Goal: Task Accomplishment & Management: Use online tool/utility

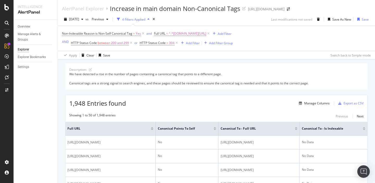
scroll to position [57, 0]
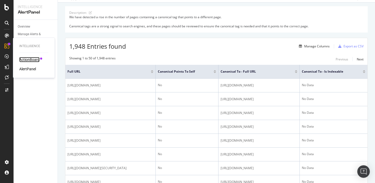
click at [27, 60] on div "ActionBoard" at bounding box center [29, 59] width 20 height 5
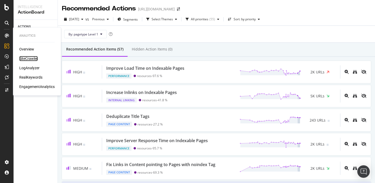
click at [26, 58] on div "SiteCrawler" at bounding box center [28, 58] width 19 height 5
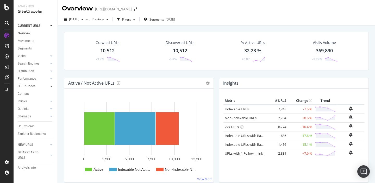
click at [51, 87] on icon at bounding box center [51, 86] width 2 height 3
click at [27, 102] on div "Segments" at bounding box center [27, 101] width 14 height 5
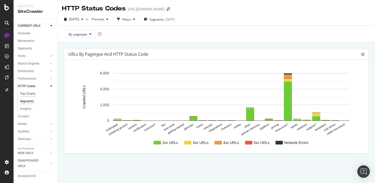
click at [27, 92] on div "Top Charts" at bounding box center [27, 93] width 15 height 5
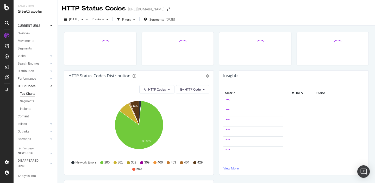
click at [229, 167] on link "View More" at bounding box center [294, 168] width 141 height 4
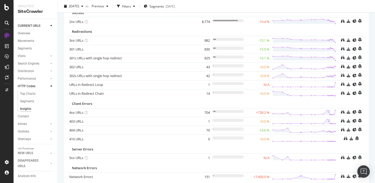
scroll to position [38, 0]
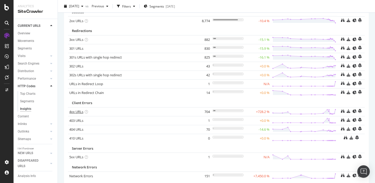
click at [76, 112] on link "4xx URLs" at bounding box center [76, 111] width 14 height 5
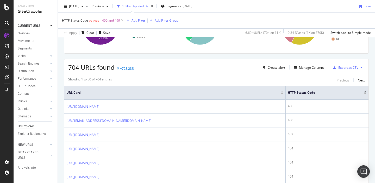
scroll to position [35, 0]
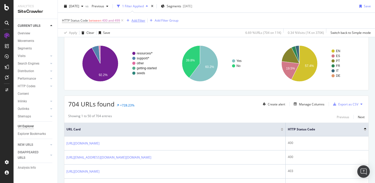
click at [140, 22] on div "Add Filter" at bounding box center [139, 20] width 14 height 4
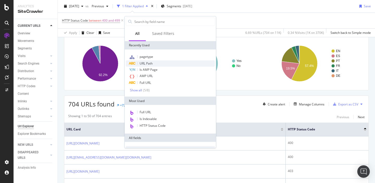
click at [145, 65] on span "URL Path" at bounding box center [146, 63] width 13 height 4
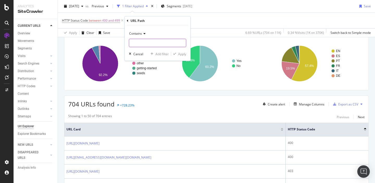
click at [143, 43] on input "text" at bounding box center [157, 43] width 57 height 8
click at [146, 45] on input "text" at bounding box center [157, 43] width 57 height 8
paste input "[URL][DOMAIN_NAME]"
type input "[URL][DOMAIN_NAME]"
click at [182, 54] on div "Apply" at bounding box center [182, 54] width 8 height 4
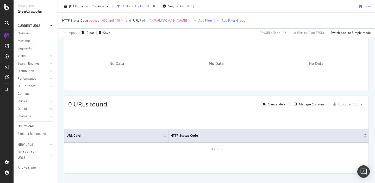
click at [172, 22] on span "^.*https://sproutsocial.com/.*$" at bounding box center [169, 20] width 38 height 7
click at [151, 33] on icon at bounding box center [153, 32] width 4 height 3
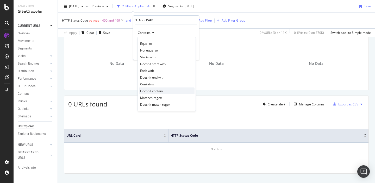
click at [152, 92] on span "Doesn't contain" at bounding box center [151, 91] width 23 height 4
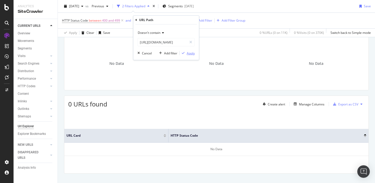
click at [184, 53] on icon "button" at bounding box center [183, 53] width 3 height 3
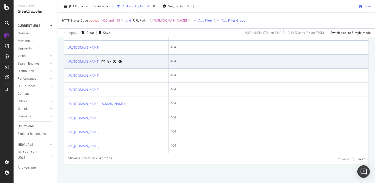
scroll to position [1022, 0]
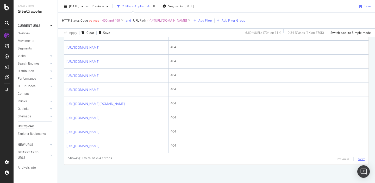
click at [359, 158] on div "Next" at bounding box center [361, 159] width 7 height 4
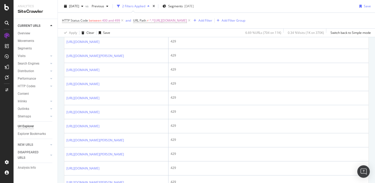
scroll to position [518, 0]
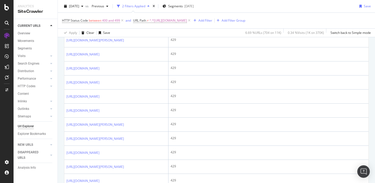
click at [105, 28] on icon at bounding box center [103, 26] width 3 height 3
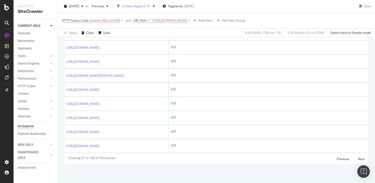
scroll to position [966, 0]
click at [361, 157] on div "Next" at bounding box center [361, 159] width 7 height 4
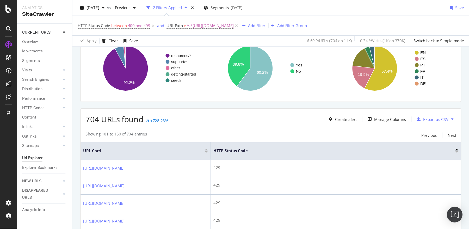
scroll to position [965, 0]
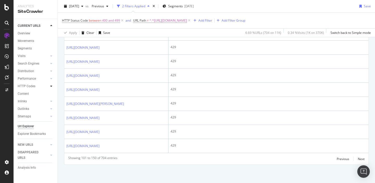
click at [51, 85] on icon at bounding box center [51, 86] width 2 height 3
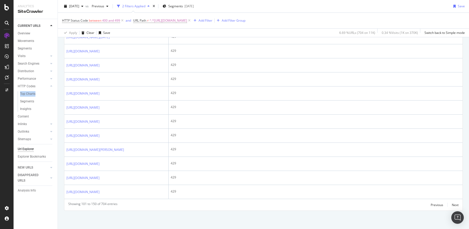
scroll to position [913, 0]
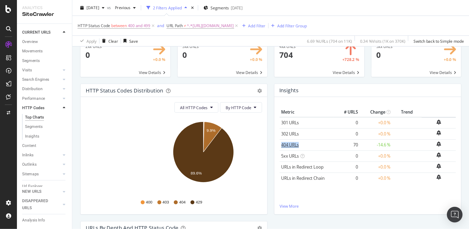
scroll to position [28, 0]
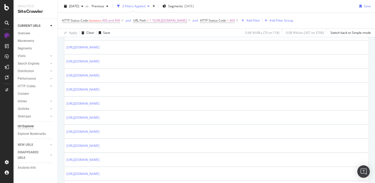
scroll to position [327, 0]
click at [122, 21] on icon at bounding box center [122, 20] width 4 height 5
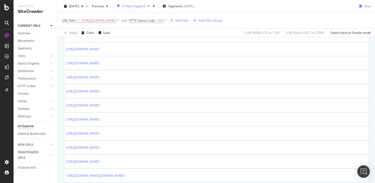
scroll to position [620, 0]
click at [99, 22] on span "^.*[URL][DOMAIN_NAME]" at bounding box center [97, 20] width 38 height 7
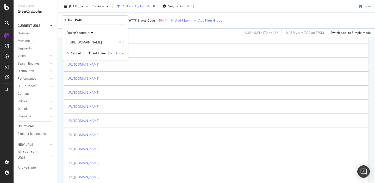
click at [88, 34] on span "Doesn't contain" at bounding box center [78, 32] width 23 height 4
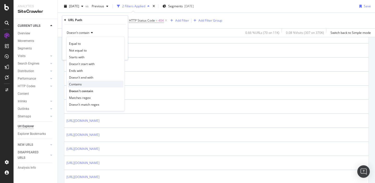
click at [77, 84] on span "Contains" at bounding box center [75, 84] width 13 height 4
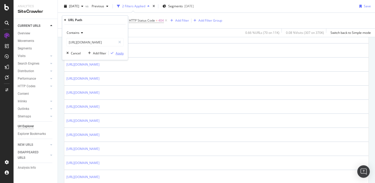
click at [118, 54] on div "Apply" at bounding box center [120, 53] width 8 height 4
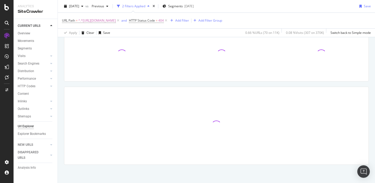
scroll to position [44, 0]
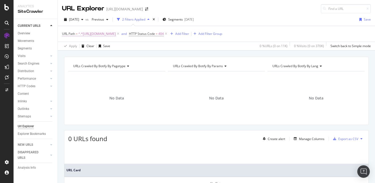
click at [116, 35] on span "^.*[URL][DOMAIN_NAME]" at bounding box center [97, 33] width 38 height 7
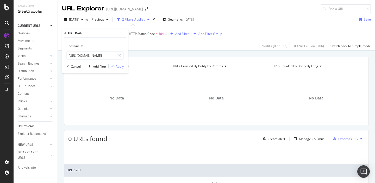
click at [117, 66] on div "Apply" at bounding box center [120, 66] width 8 height 4
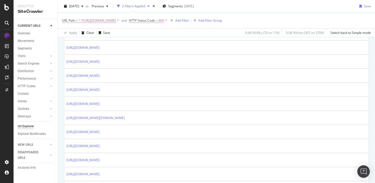
scroll to position [721, 0]
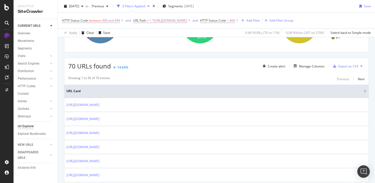
scroll to position [65, 0]
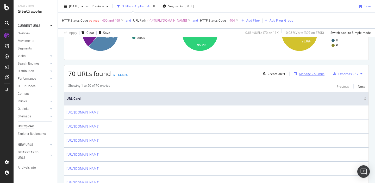
click at [300, 75] on div "Manage Columns" at bounding box center [312, 74] width 26 height 4
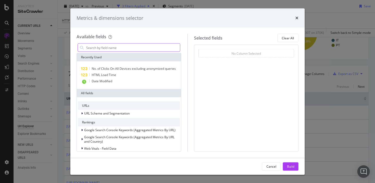
click at [149, 48] on input "modal" at bounding box center [133, 48] width 94 height 8
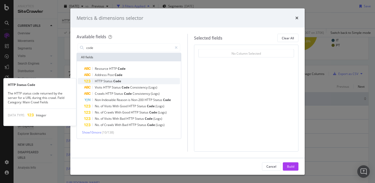
type input "code"
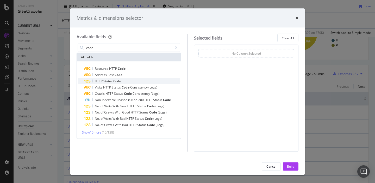
click at [118, 80] on span "Code" at bounding box center [117, 81] width 8 height 4
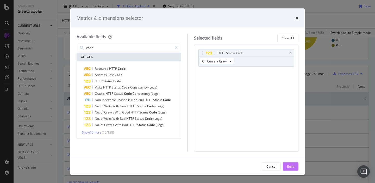
click at [289, 169] on div "Build" at bounding box center [290, 166] width 7 height 4
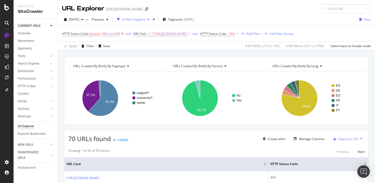
click at [123, 33] on icon at bounding box center [122, 33] width 4 height 5
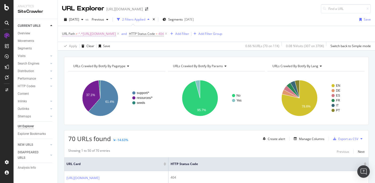
click at [103, 35] on span "^.*https://sproutsocial.com/.*$" at bounding box center [97, 33] width 38 height 7
click at [90, 43] on div "Doesn't contain" at bounding box center [94, 46] width 57 height 8
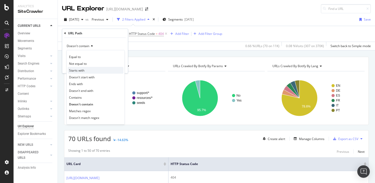
click at [83, 70] on span "Starts with" at bounding box center [76, 70] width 15 height 4
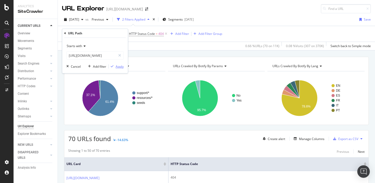
click at [116, 68] on div "Apply" at bounding box center [120, 66] width 8 height 4
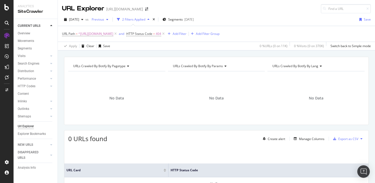
click at [104, 19] on span "Previous" at bounding box center [97, 19] width 15 height 4
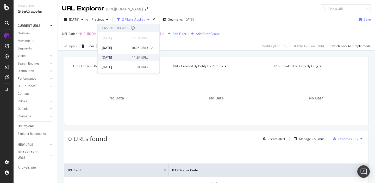
click at [118, 56] on div "[DATE]" at bounding box center [115, 57] width 27 height 5
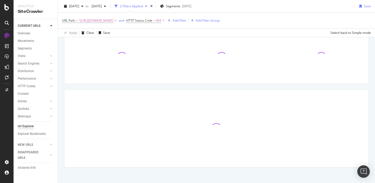
scroll to position [42, 0]
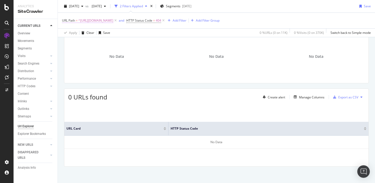
click at [92, 21] on span "^https://sproutsocial.com/.*$" at bounding box center [95, 20] width 35 height 7
click at [65, 21] on icon at bounding box center [65, 20] width 2 height 3
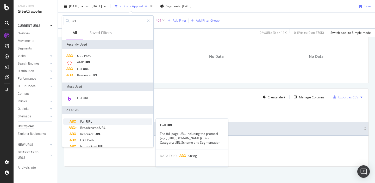
type input "url"
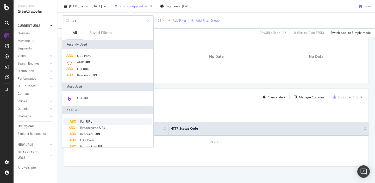
click at [87, 123] on span "URL" at bounding box center [89, 121] width 6 height 4
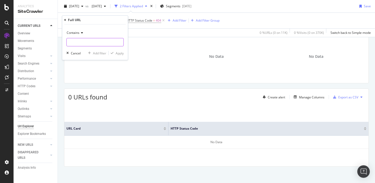
click at [77, 44] on input "text" at bounding box center [95, 42] width 57 height 8
paste input "[URL][DOMAIN_NAME]"
type input "[URL][DOMAIN_NAME]"
click at [75, 35] on div "Contains" at bounding box center [94, 33] width 57 height 8
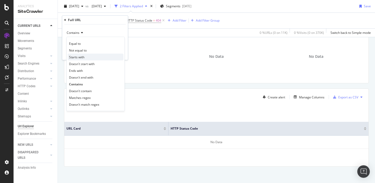
click at [75, 56] on span "Starts with" at bounding box center [76, 57] width 15 height 4
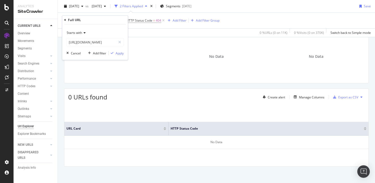
click at [117, 56] on div "Starts with https://sproutsocial.com/ Cancel Add filter Apply" at bounding box center [95, 42] width 66 height 35
click at [118, 54] on div "Apply" at bounding box center [120, 53] width 8 height 4
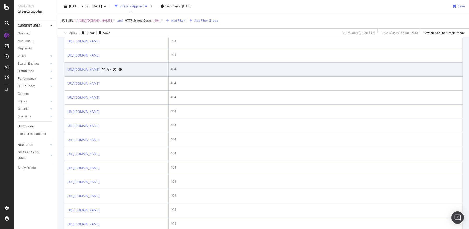
scroll to position [135, 0]
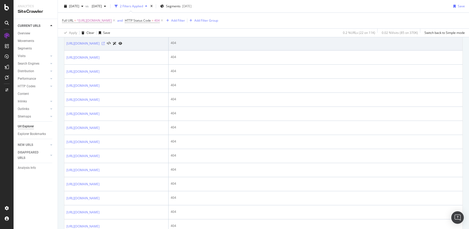
click at [105, 45] on icon at bounding box center [103, 43] width 3 height 3
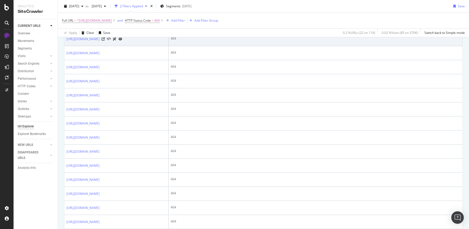
scroll to position [200, 0]
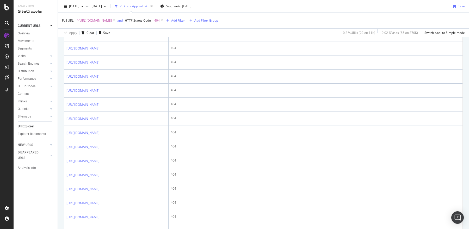
click at [106, 22] on span "^https://sproutsocial.com/.*$" at bounding box center [94, 20] width 35 height 7
click at [82, 34] on span "Starts with" at bounding box center [74, 32] width 15 height 4
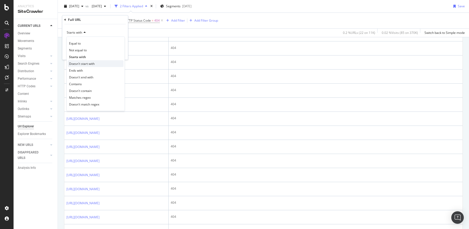
click at [82, 65] on span "Doesn't start with" at bounding box center [82, 64] width 26 height 4
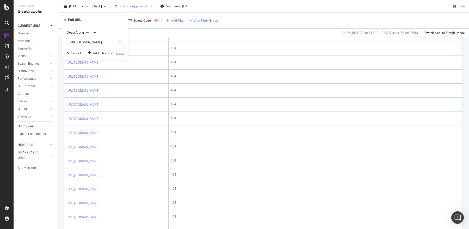
click at [114, 53] on div "button" at bounding box center [112, 52] width 7 height 3
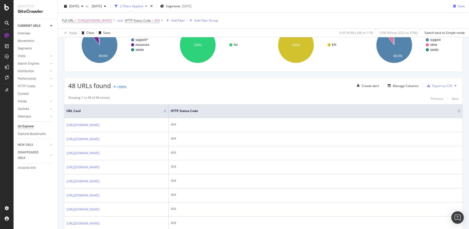
scroll to position [52, 0]
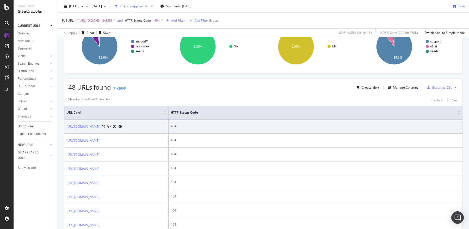
copy link "https://support.sproutsocial.com/"
drag, startPoint x: 75, startPoint y: 120, endPoint x: 115, endPoint y: 125, distance: 40.5
click at [115, 125] on td "[URL][DOMAIN_NAME]" at bounding box center [116, 127] width 104 height 14
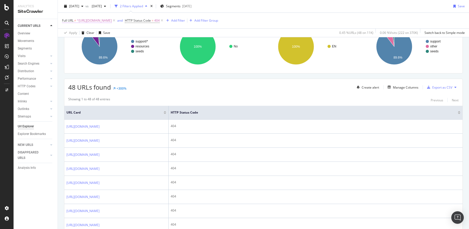
click at [100, 21] on span "^https://sproutsocial.com/.*$" at bounding box center [94, 20] width 35 height 7
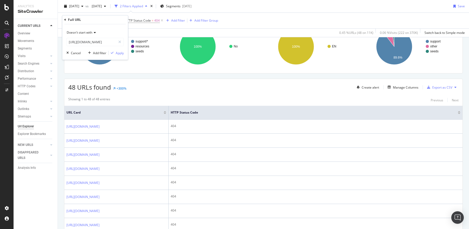
click at [87, 33] on span "Doesn't start with" at bounding box center [80, 32] width 26 height 4
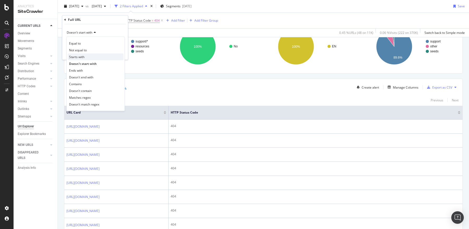
click at [82, 57] on span "Starts with" at bounding box center [76, 57] width 15 height 4
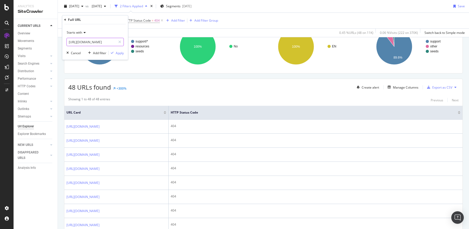
click at [85, 42] on input "[URL][DOMAIN_NAME]" at bounding box center [91, 42] width 49 height 8
paste input "upport.s"
type input "https://support.sproutsocial.com/"
click at [114, 52] on div "button" at bounding box center [112, 52] width 7 height 3
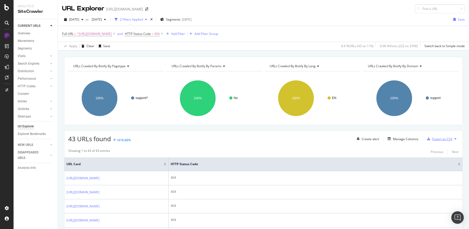
click at [375, 140] on div "Export as CSV" at bounding box center [438, 139] width 27 height 8
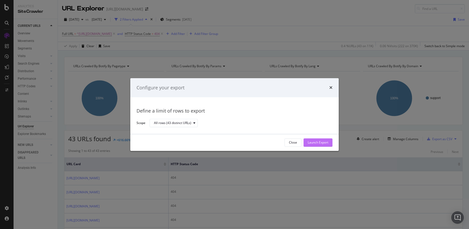
click at [323, 143] on div "Launch Export" at bounding box center [318, 142] width 21 height 4
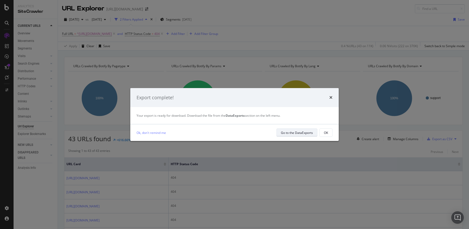
click at [301, 133] on div "Go to the DataExports" at bounding box center [297, 133] width 32 height 4
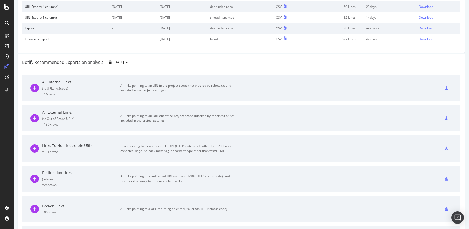
scroll to position [56, 0]
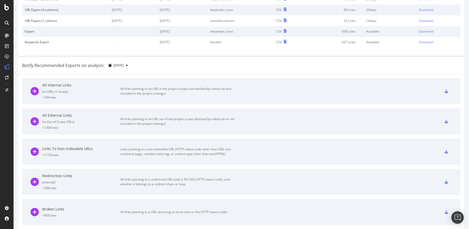
click at [375, 90] on icon at bounding box center [447, 91] width 4 height 4
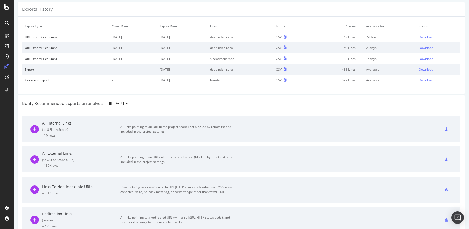
scroll to position [0, 0]
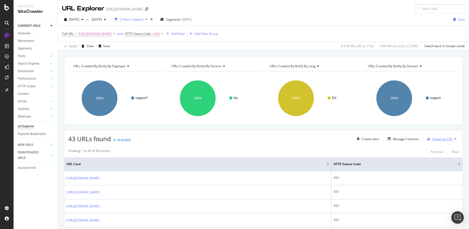
click at [441, 139] on div "Export as CSV" at bounding box center [442, 139] width 20 height 4
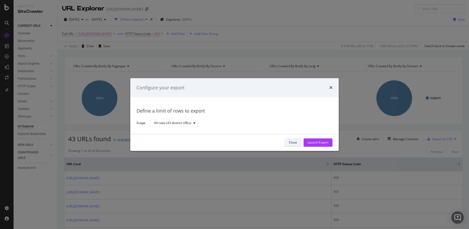
click at [290, 141] on div "Close" at bounding box center [293, 142] width 8 height 4
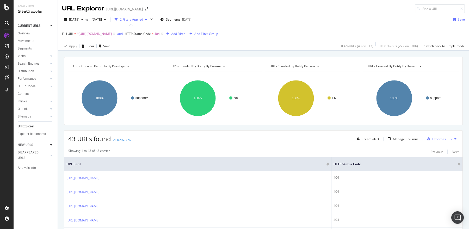
click at [51, 144] on icon at bounding box center [51, 144] width 2 height 3
click at [50, 33] on icon at bounding box center [51, 33] width 2 height 3
click at [29, 91] on div "DataExports" at bounding box center [29, 89] width 20 height 5
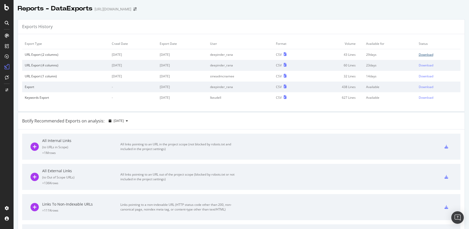
click at [426, 54] on div "Download" at bounding box center [426, 54] width 15 height 4
